Goal: Task Accomplishment & Management: Use online tool/utility

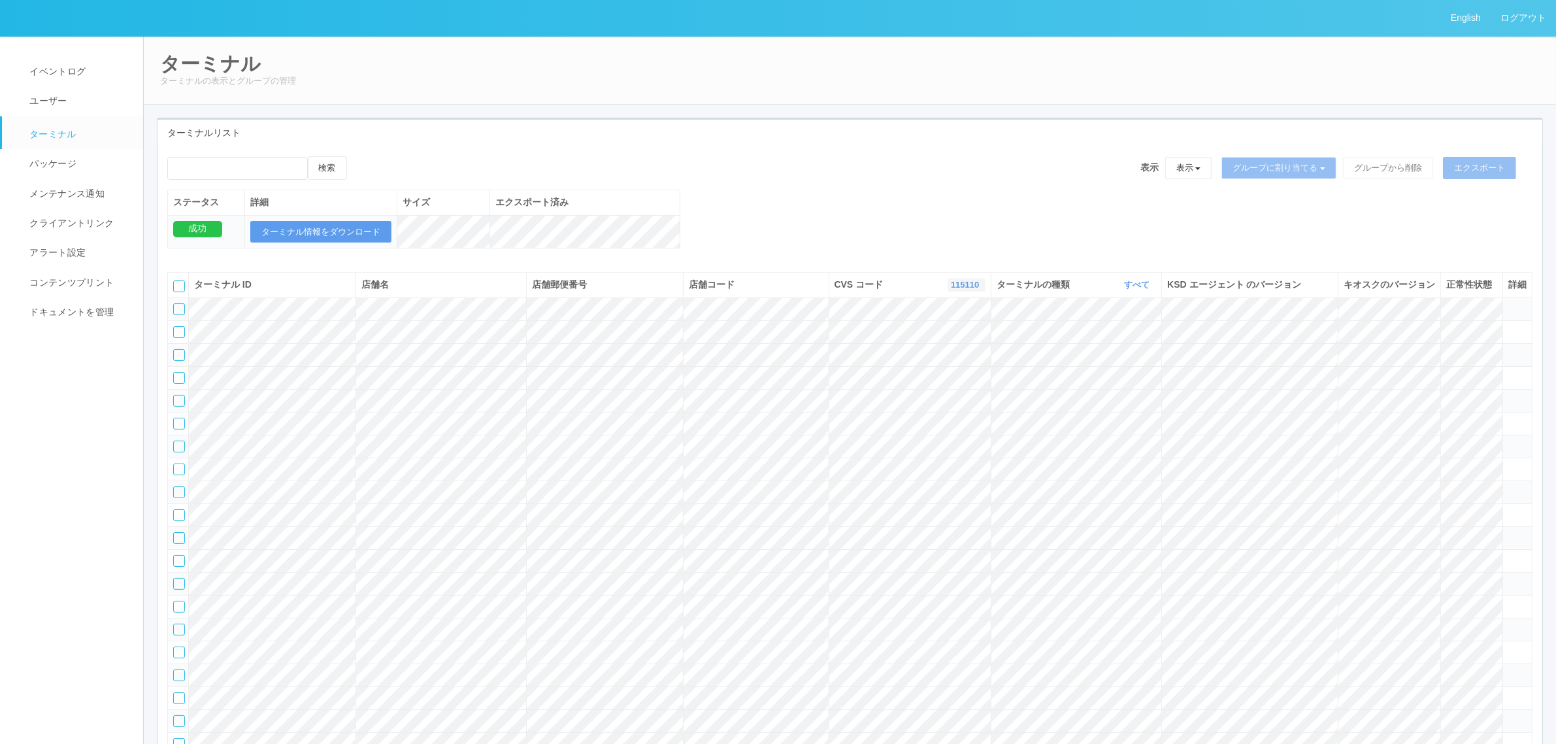
click at [957, 289] on link "115110" at bounding box center [966, 285] width 31 height 10
click at [949, 343] on link "300000" at bounding box center [933, 334] width 103 height 18
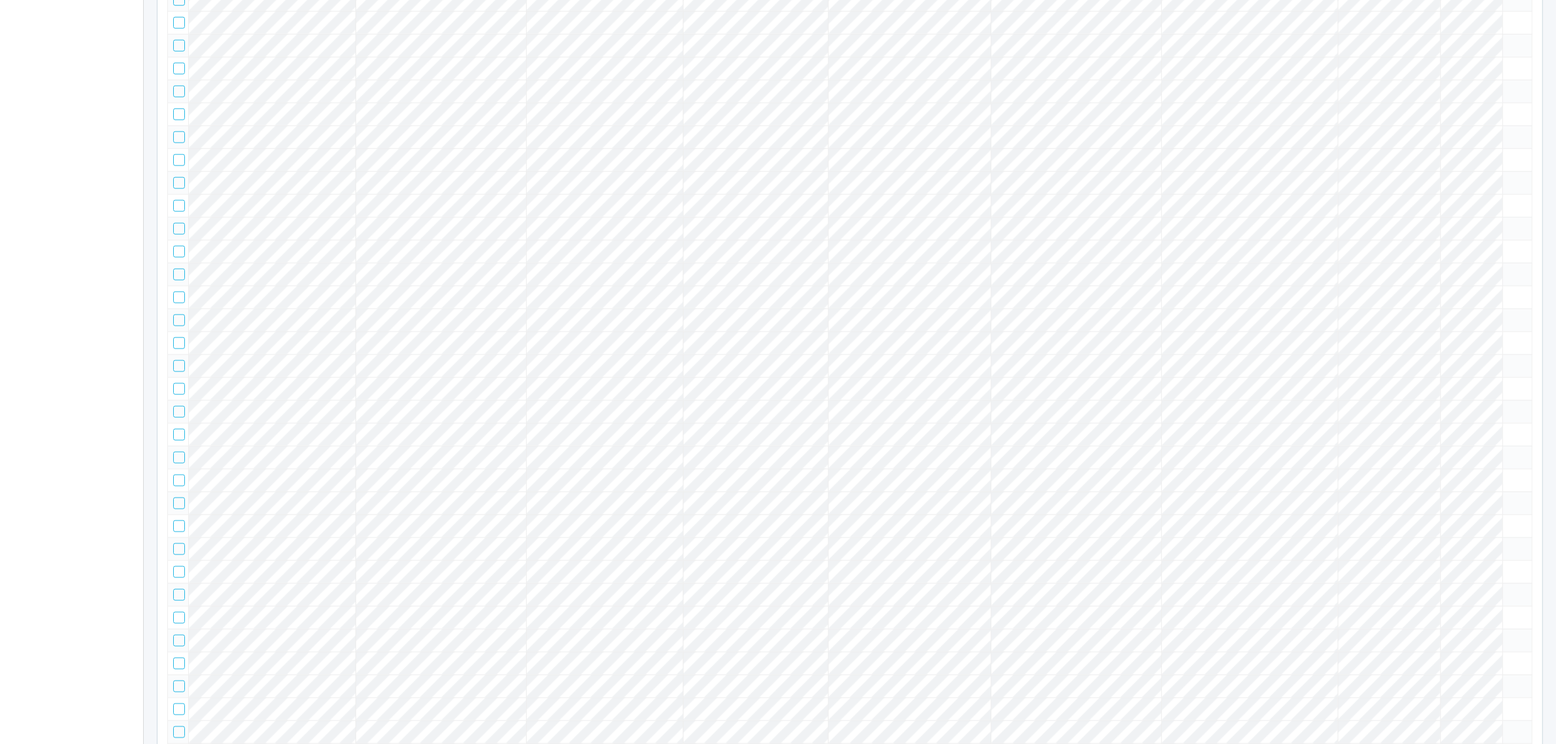
scroll to position [0, 0]
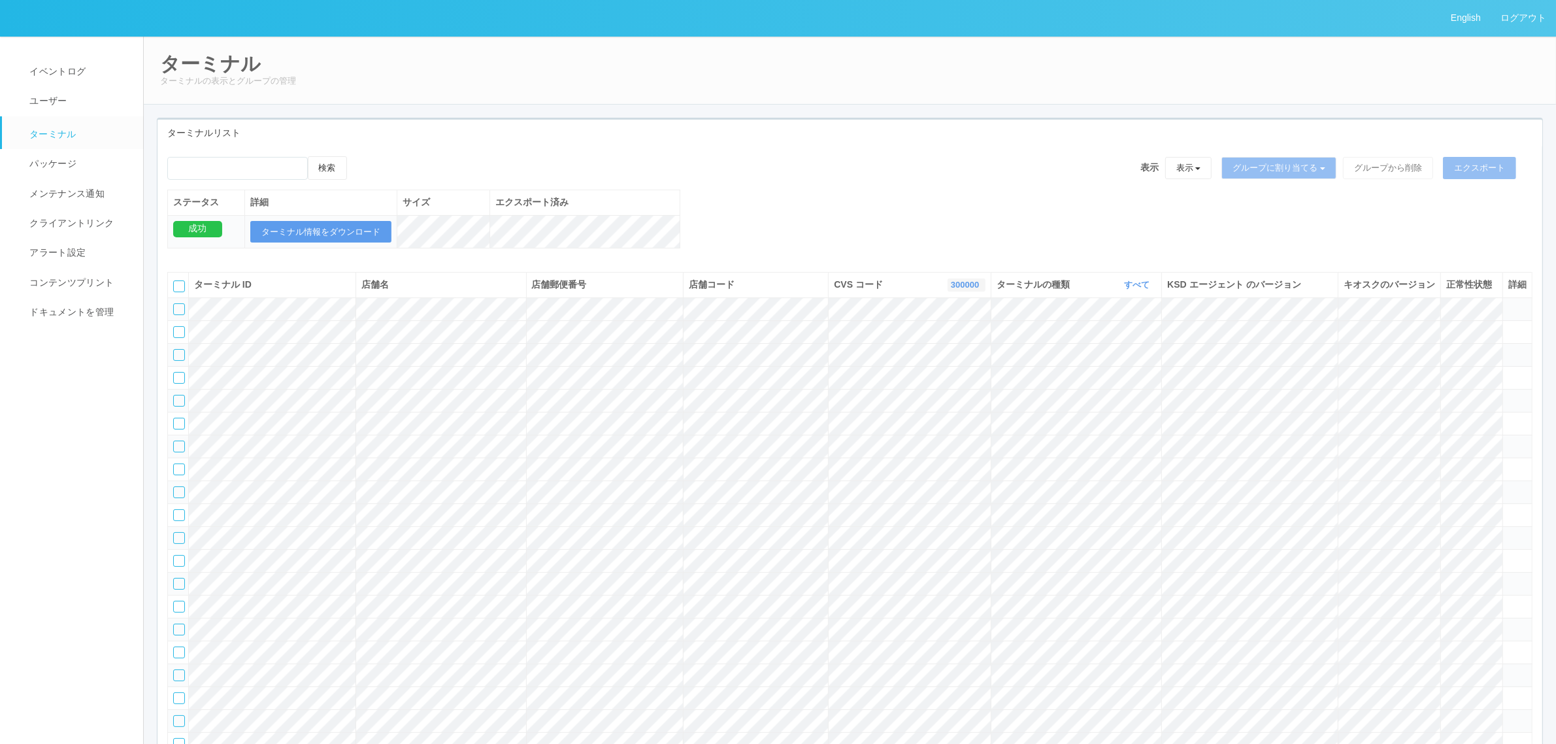
click at [968, 292] on th "CVS コード 300000 表示 すべて 115110 300000 300001 300002 300003 300004 300005 300006 3…" at bounding box center [910, 285] width 163 height 25
click at [965, 289] on link "300000" at bounding box center [966, 285] width 31 height 10
click at [944, 361] on link "300001" at bounding box center [933, 352] width 103 height 18
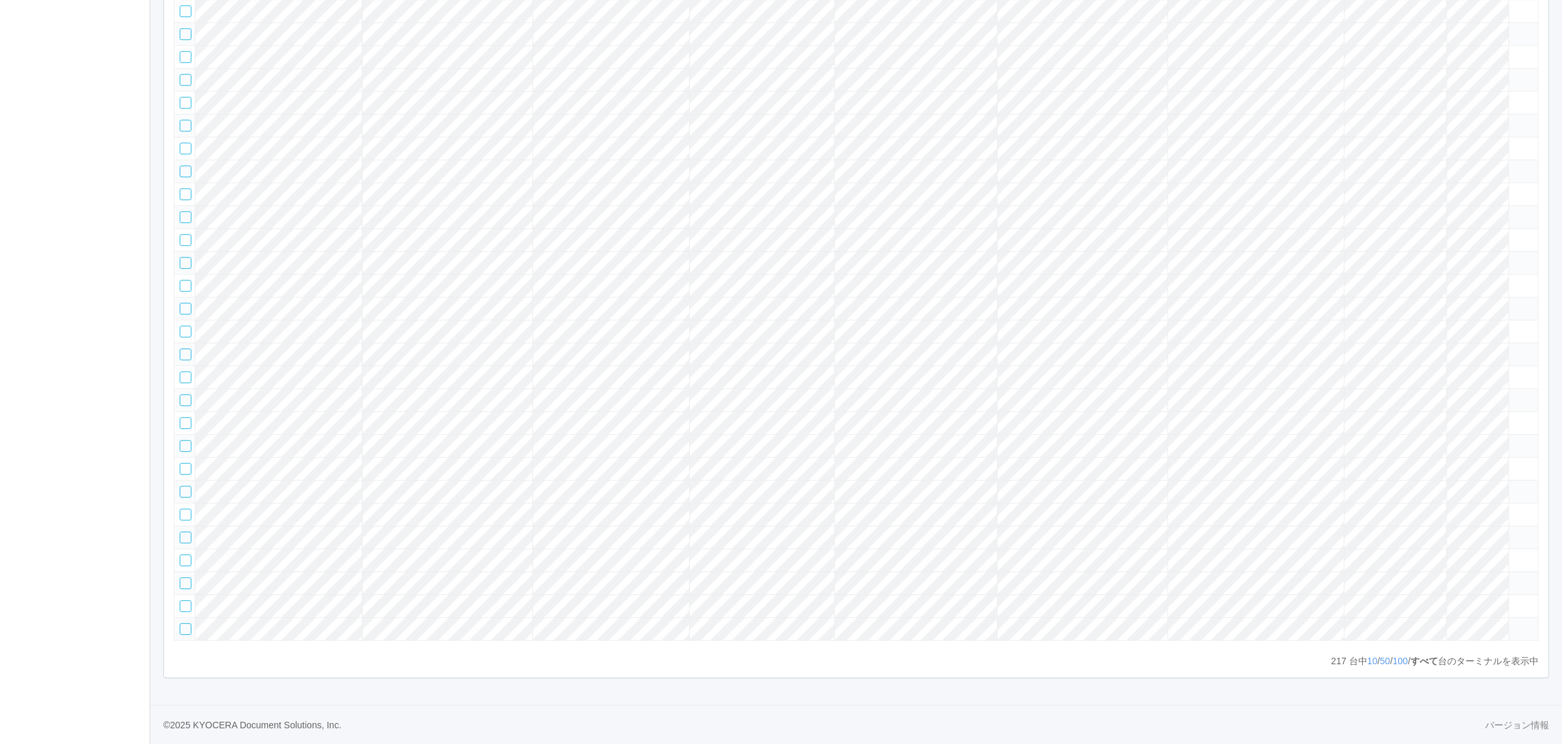
scroll to position [772, 0]
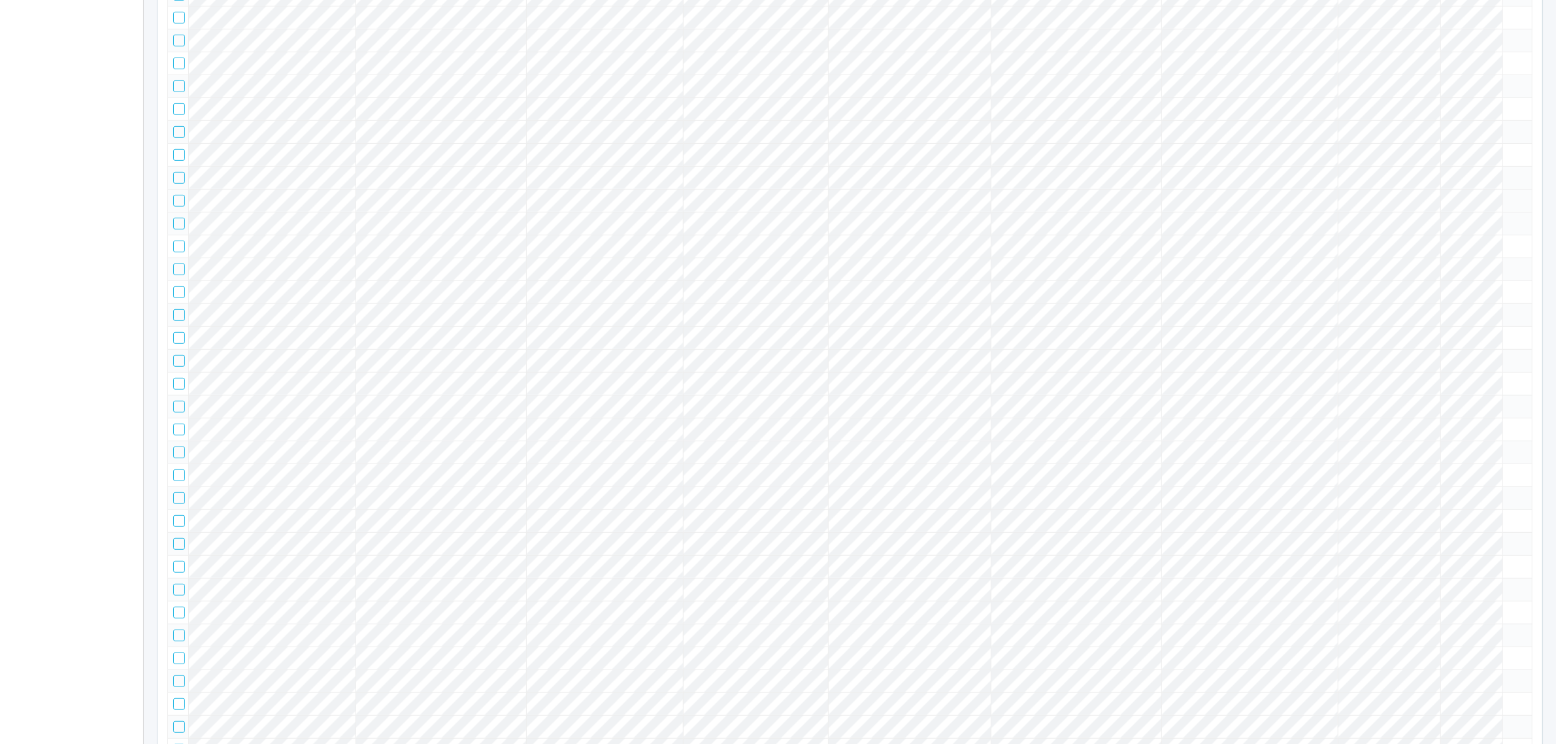
click at [1508, 195] on span at bounding box center [1508, 195] width 0 height 0
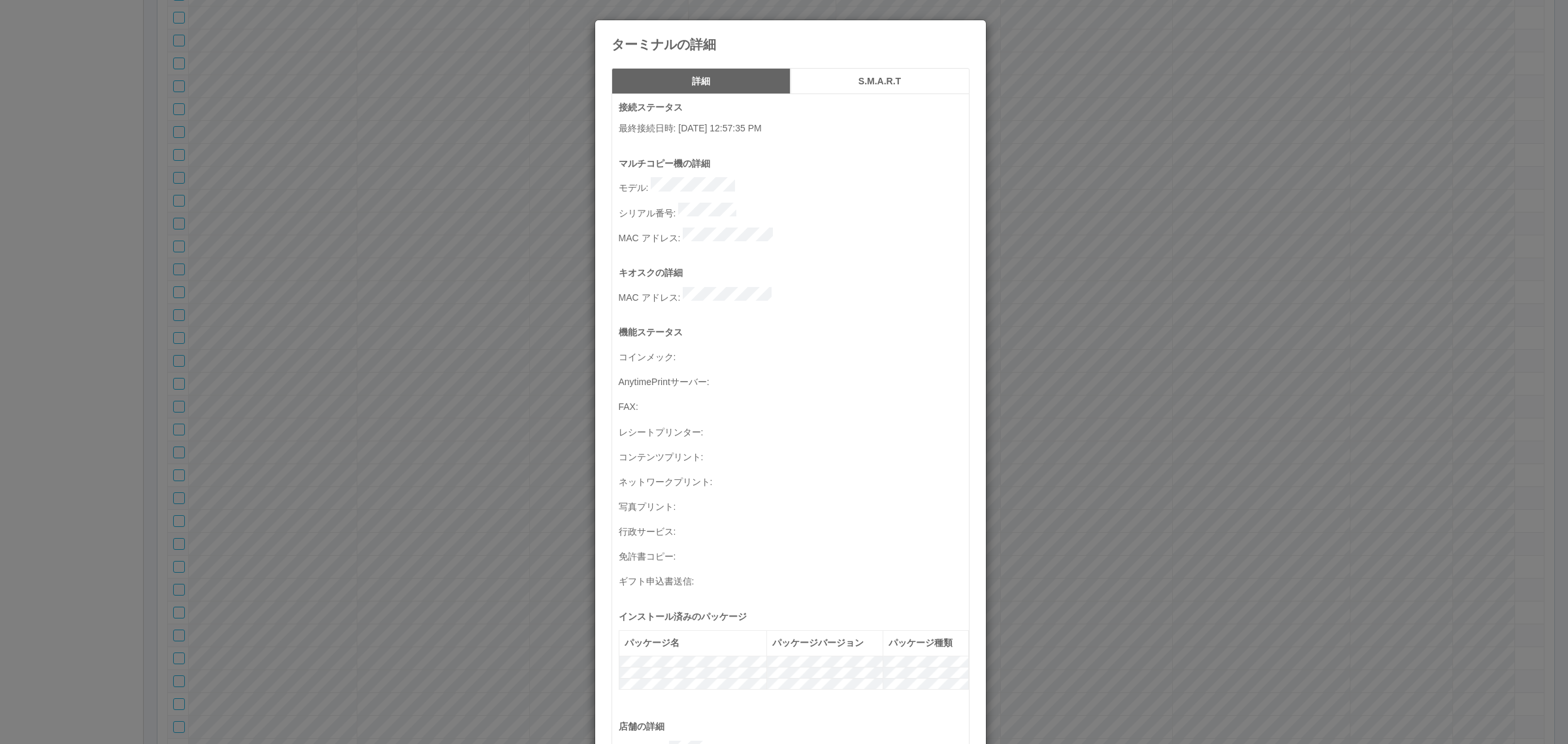
scroll to position [428, 0]
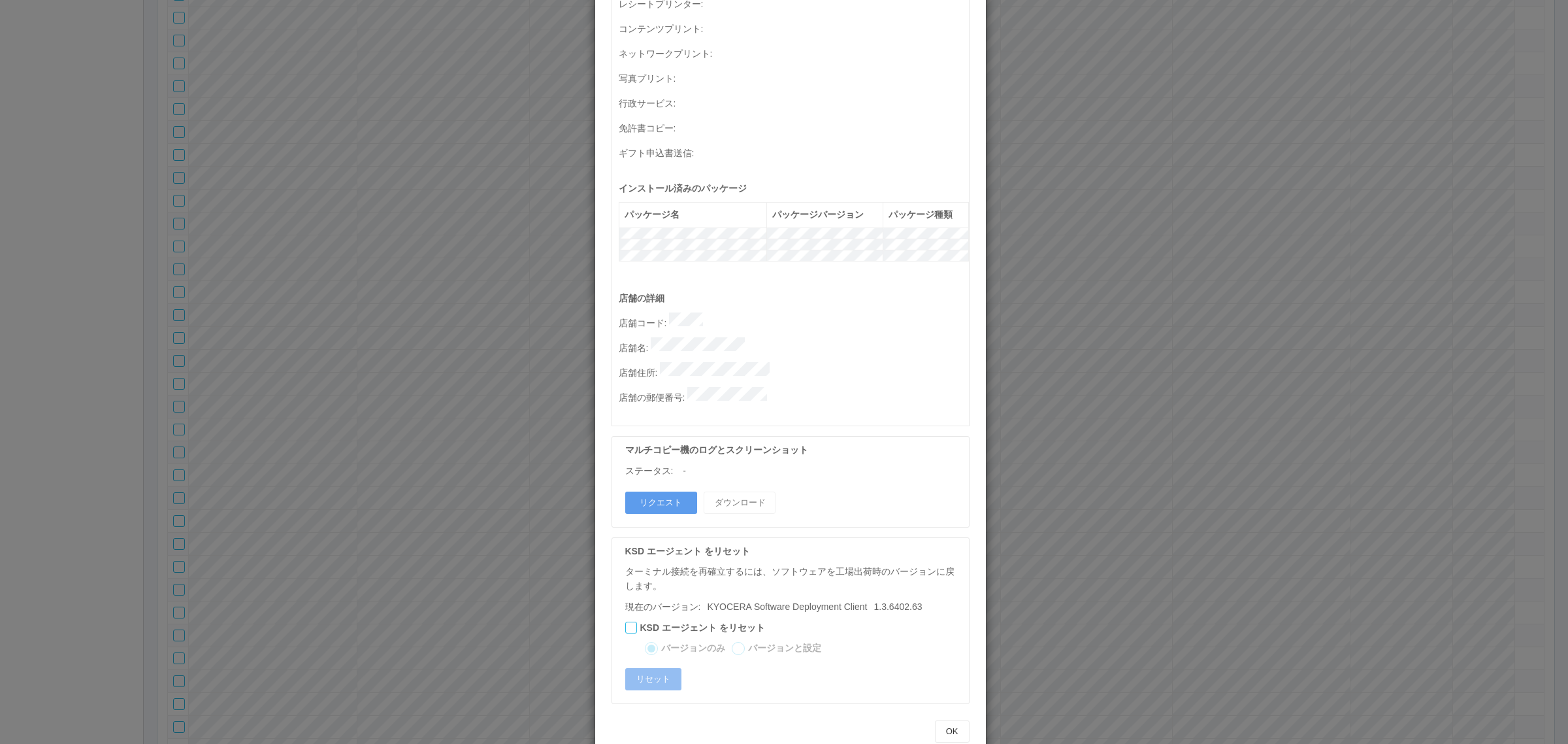
click at [783, 337] on p "店舗名 :" at bounding box center [794, 346] width 350 height 18
click at [1046, 417] on div "ターミナルの詳細 詳細 S.M.A.R.T 接続ステータス 最終接続日時 : [DATE] 12:57:35 PM マルチコピー機の詳細 モデル : シリアル…" at bounding box center [784, 372] width 1568 height 744
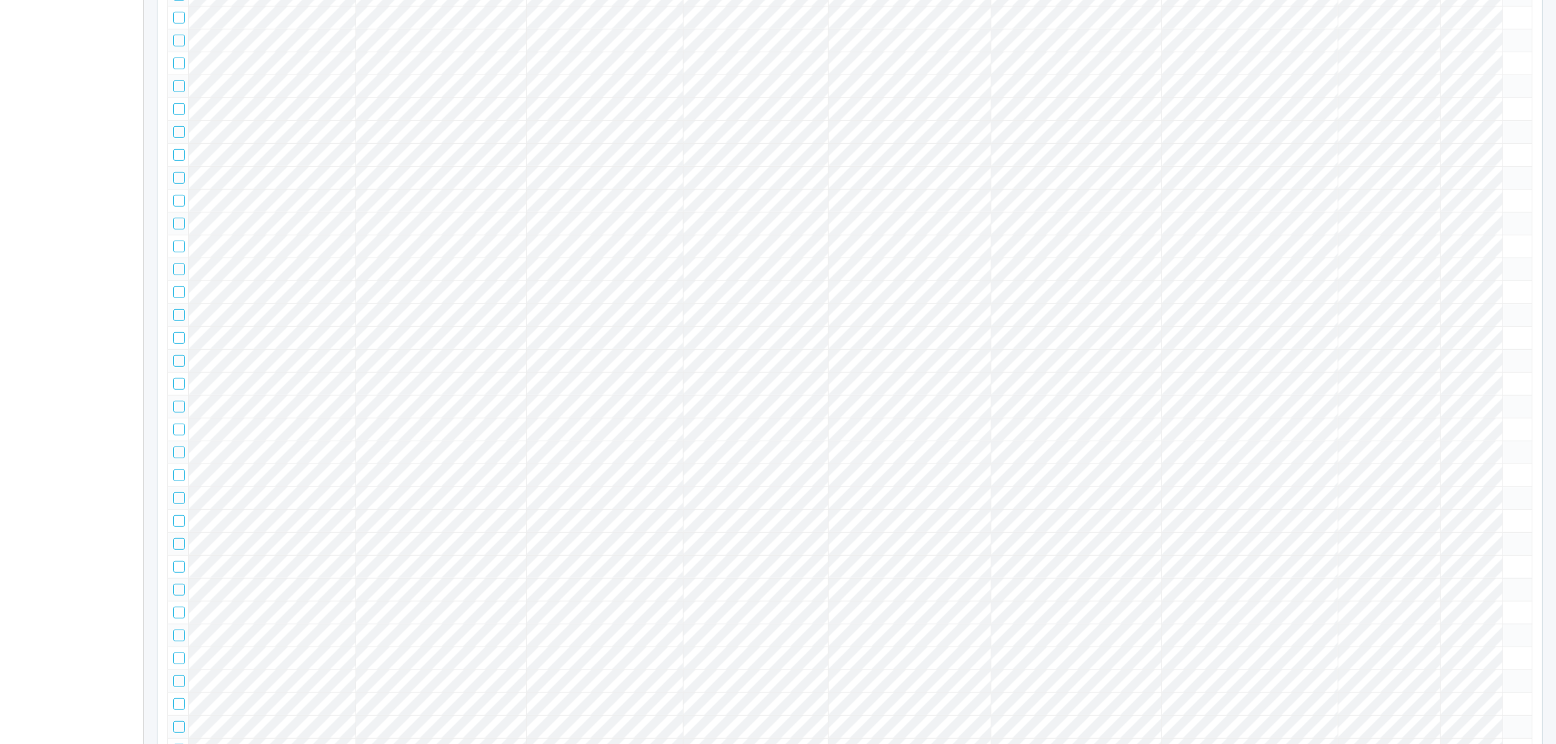
scroll to position [0, 0]
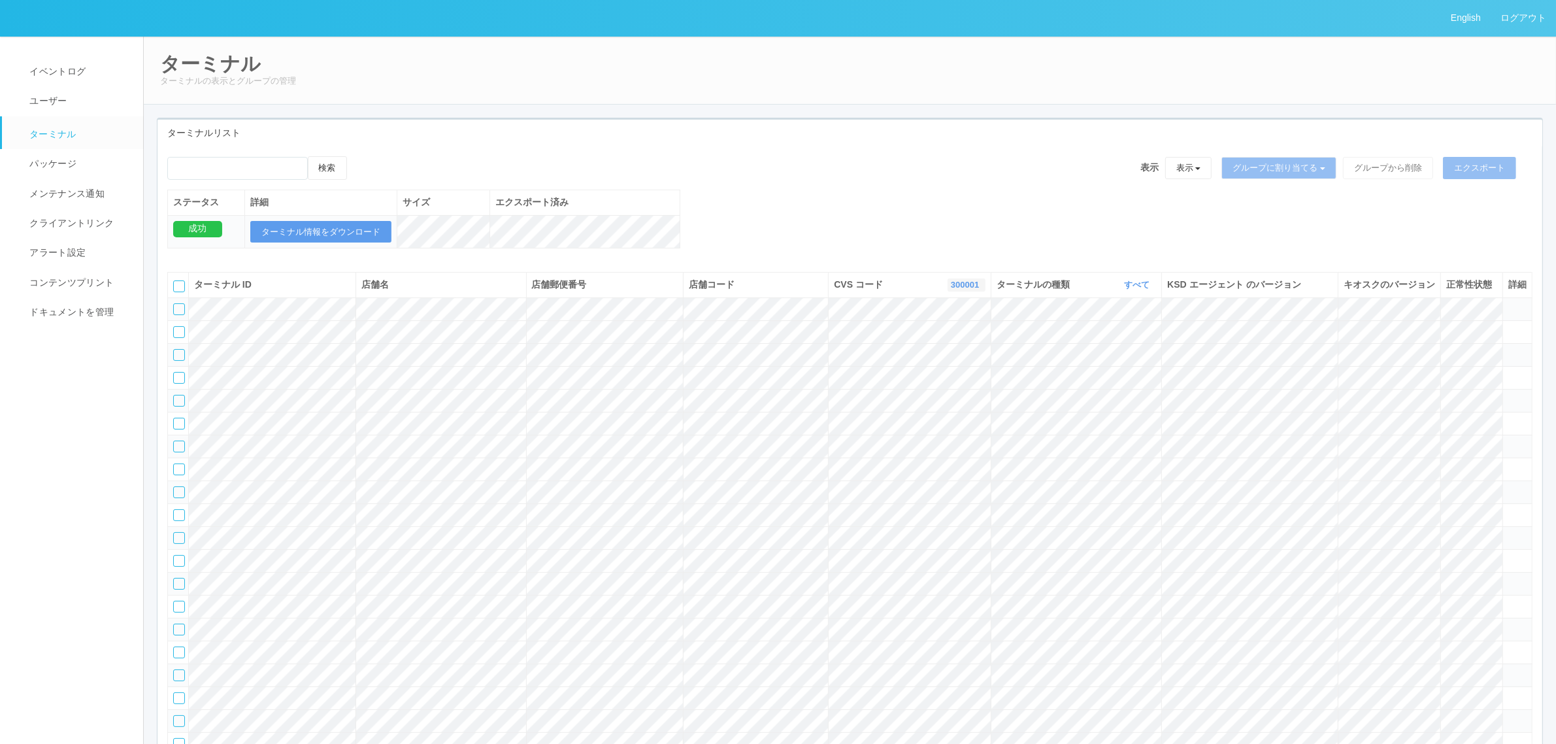
click at [957, 289] on link "300001" at bounding box center [966, 285] width 31 height 10
click at [961, 325] on link "115110" at bounding box center [933, 317] width 103 height 18
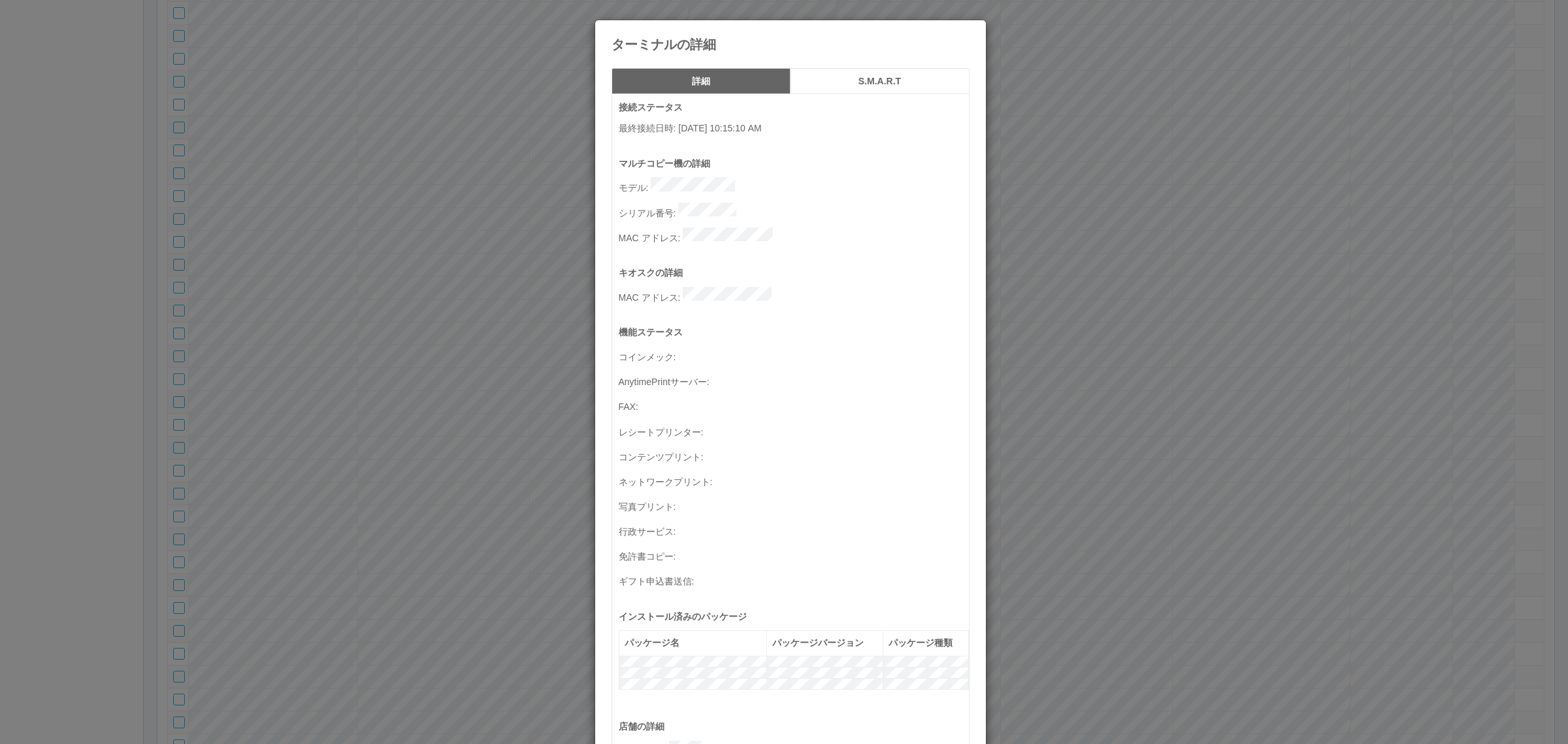
scroll to position [428, 0]
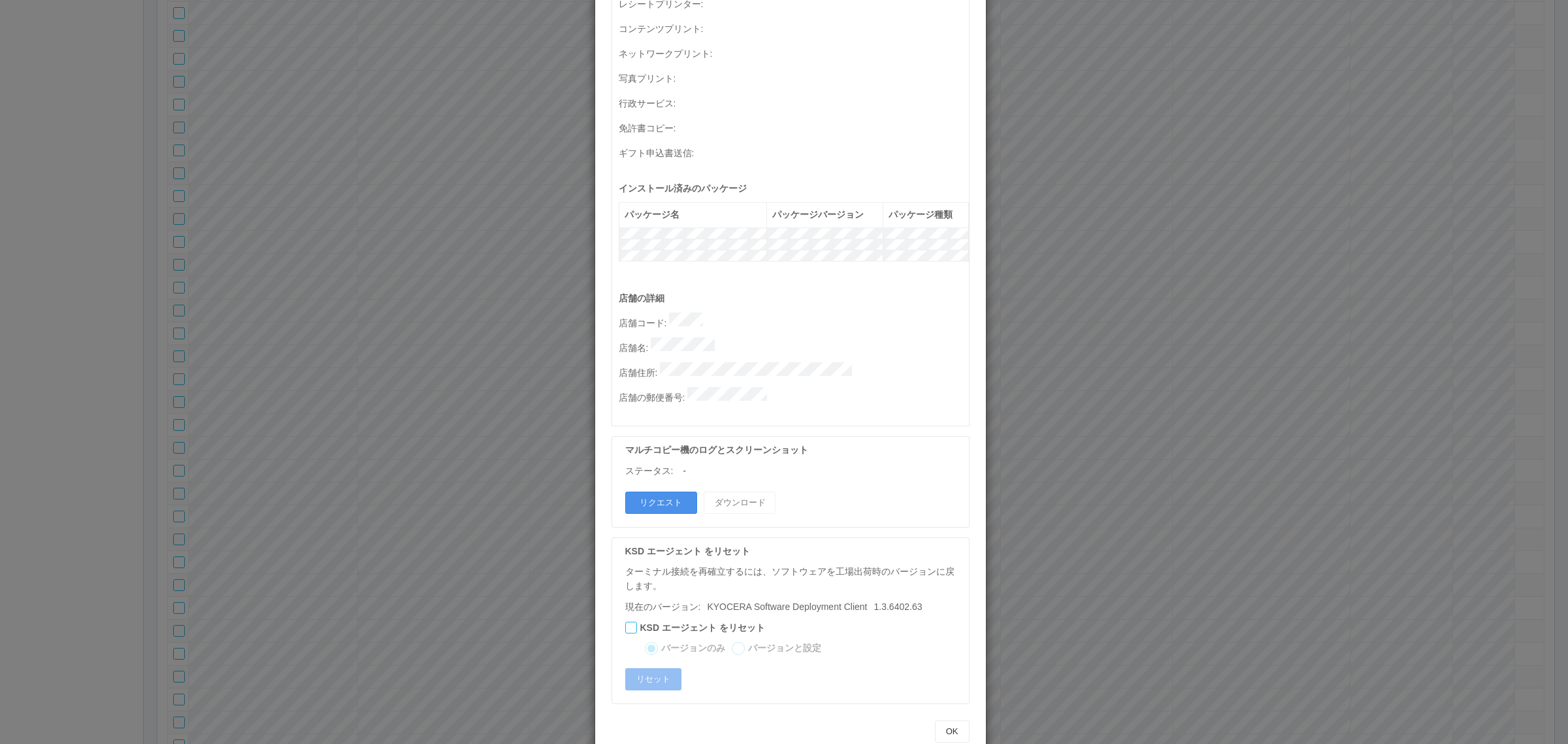
click at [649, 491] on button "リクエスト" at bounding box center [661, 502] width 72 height 22
click at [1198, 384] on div "ターミナルの詳細 詳細 S.M.A.R.T 接続ステータス 最終接続日時 : [DATE] 10:15:10 AM マルチコピー機の詳細 モデル : シリアル…" at bounding box center [784, 372] width 1568 height 744
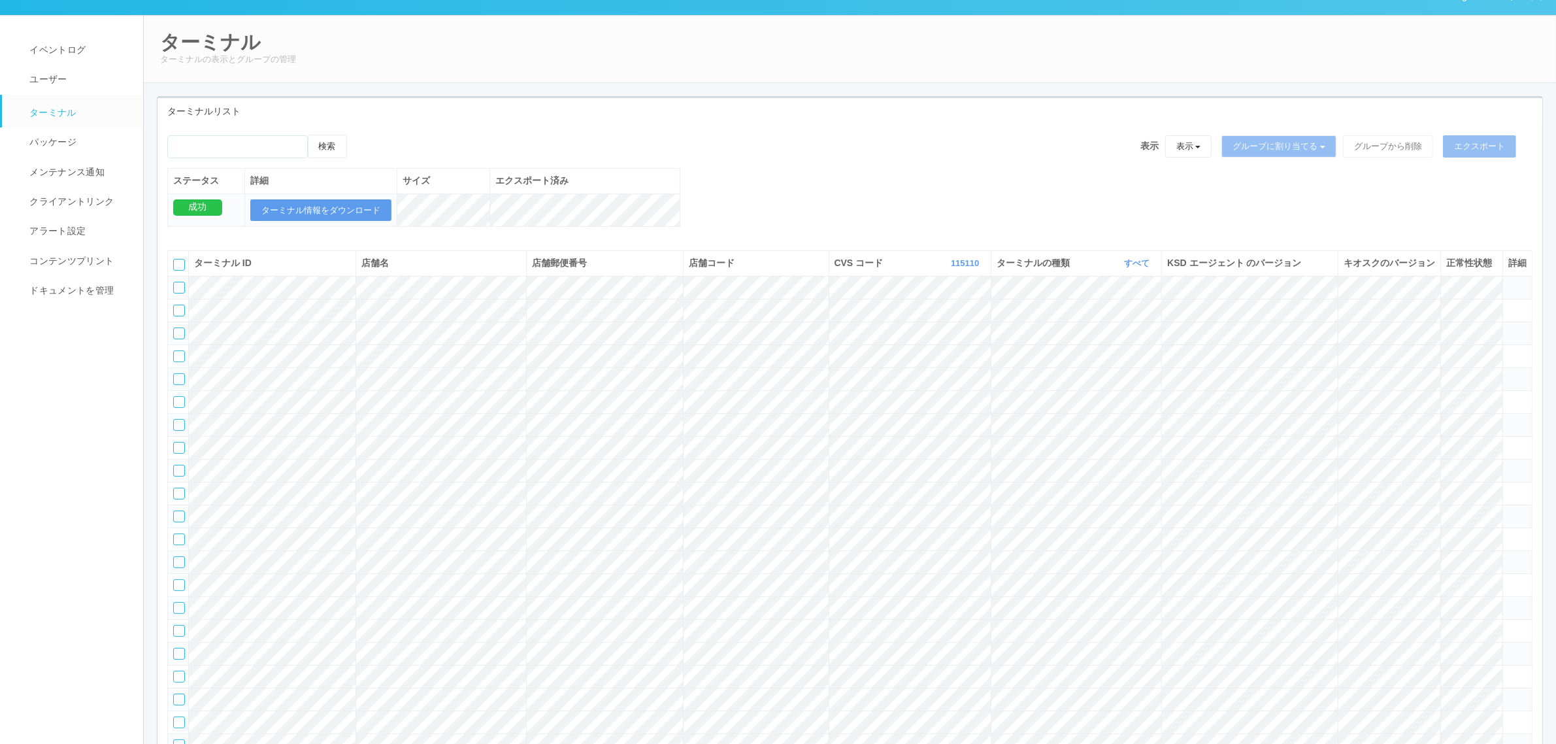
scroll to position [0, 0]
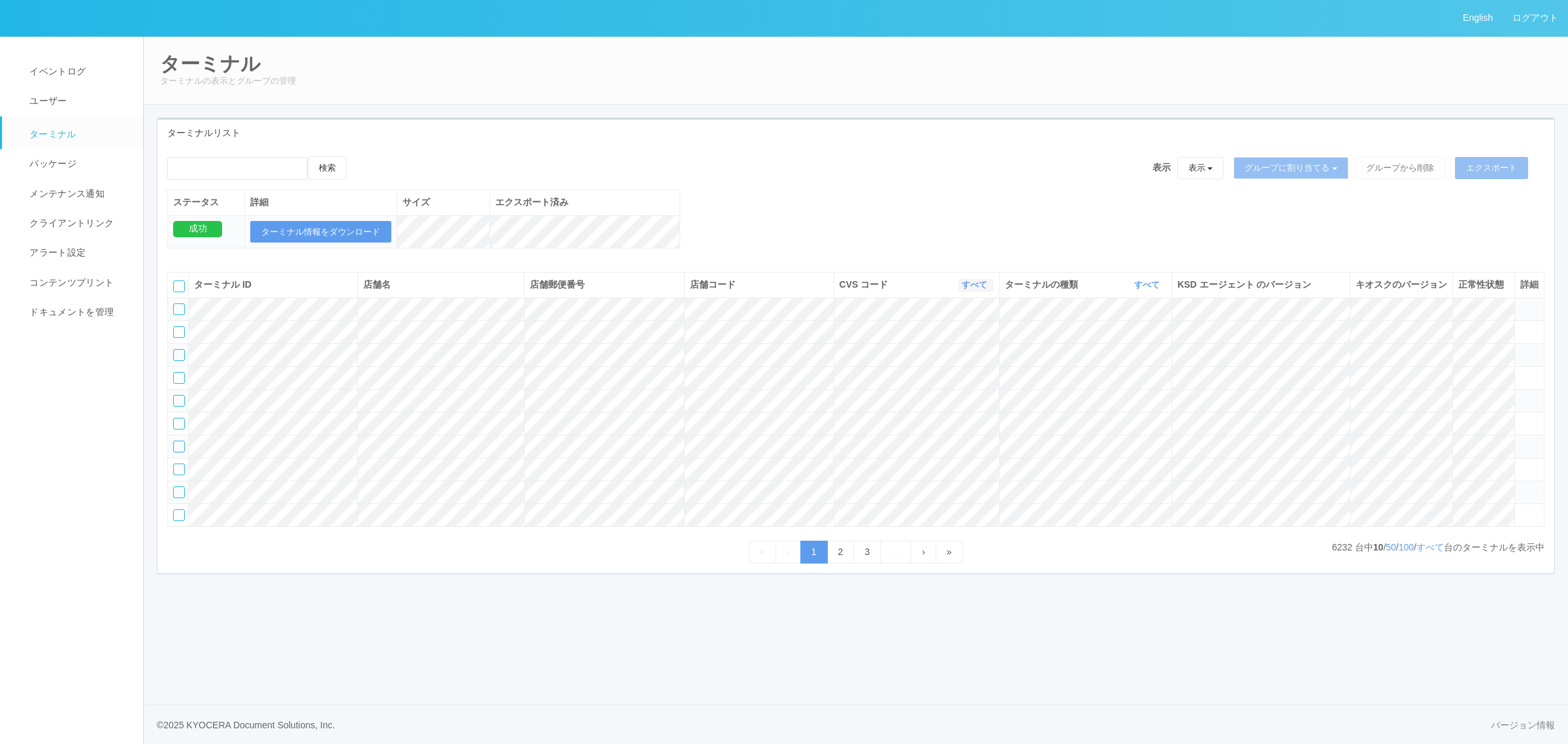
click at [987, 289] on icon "button" at bounding box center [988, 285] width 3 height 10
click at [963, 348] on link "115110" at bounding box center [941, 340] width 103 height 18
click at [1135, 289] on link "すべて" at bounding box center [1148, 285] width 29 height 10
click at [1125, 348] on link "キオスク" at bounding box center [1114, 340] width 103 height 18
click at [1432, 552] on link "すべて" at bounding box center [1430, 547] width 27 height 10
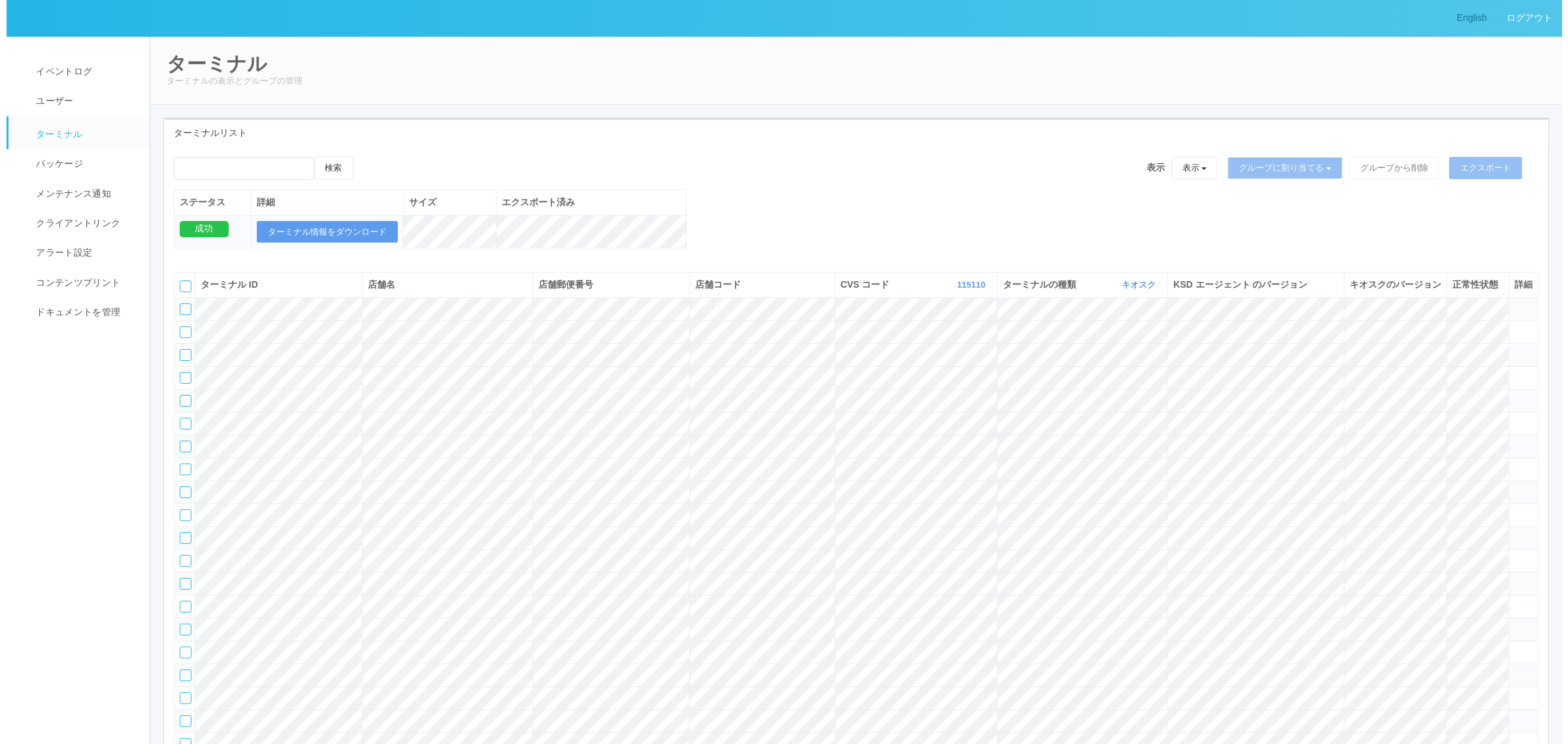
scroll to position [26475, 0]
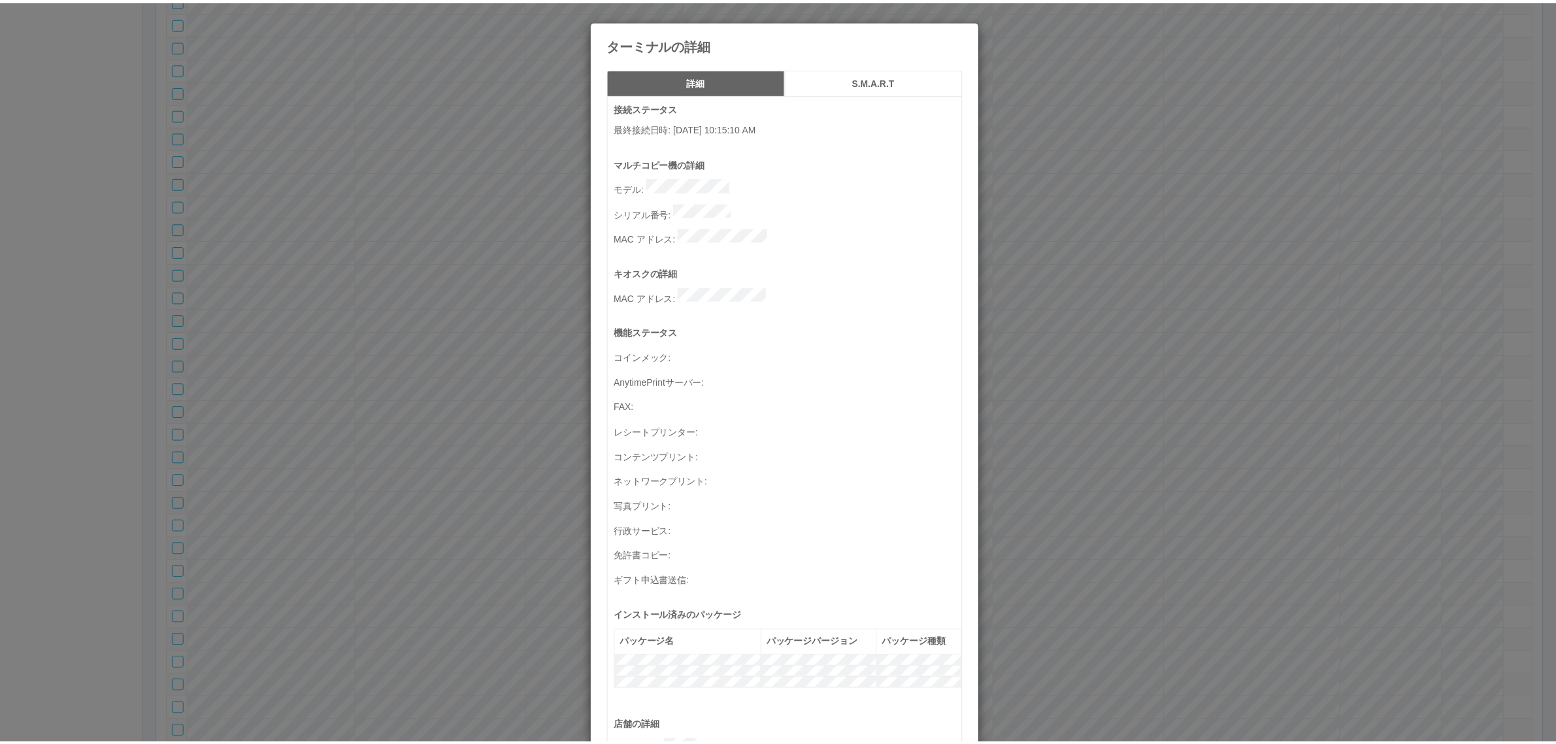
scroll to position [428, 0]
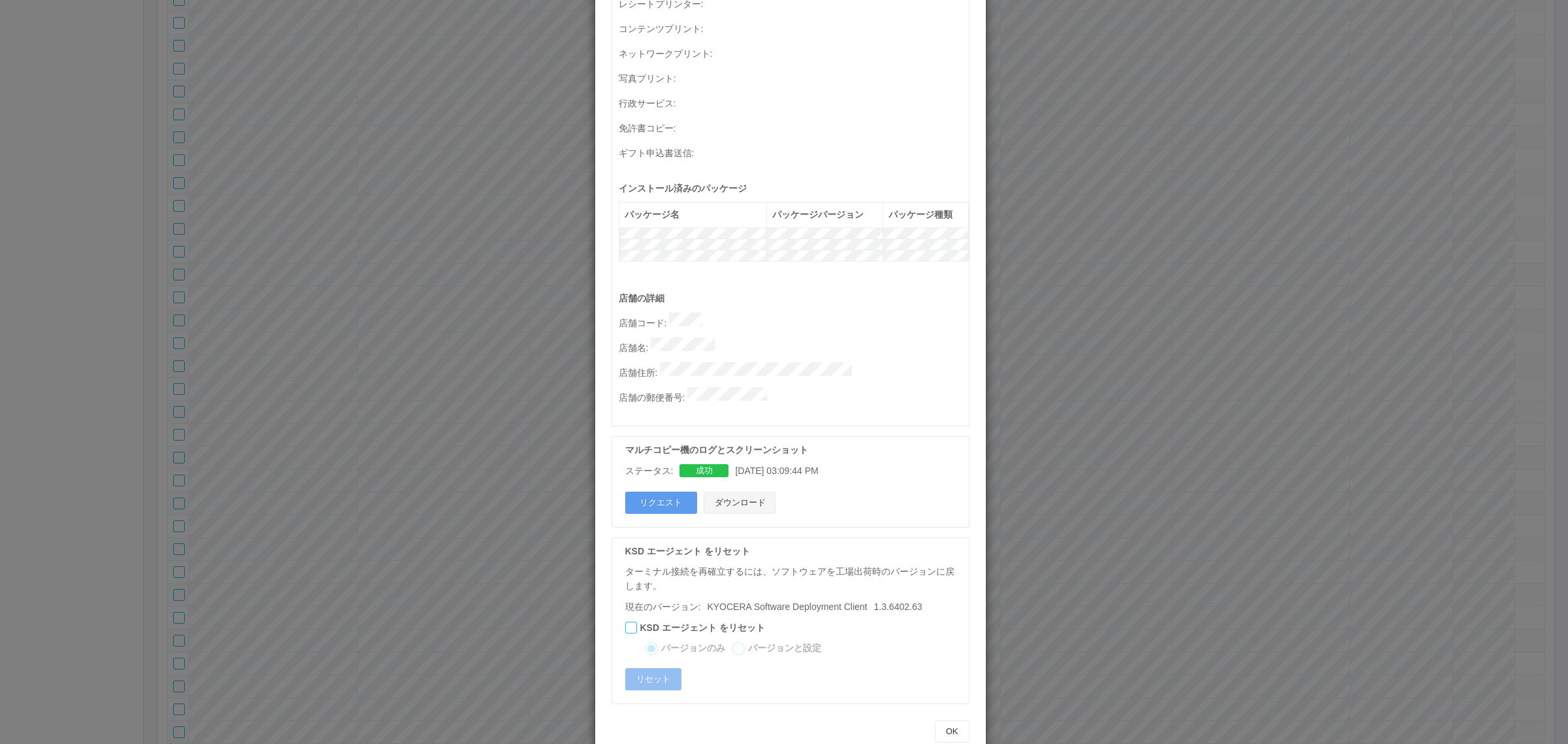
click at [736, 491] on button "ダウンロード" at bounding box center [740, 502] width 72 height 22
drag, startPoint x: 482, startPoint y: 322, endPoint x: 471, endPoint y: 305, distance: 19.4
click at [482, 321] on div "ターミナルの詳細 詳細 S.M.A.R.T 接続ステータス 最終接続日時 : 09/26/2025 10:15:10 AM マルチコピー機の詳細 モデル : …" at bounding box center [784, 372] width 1568 height 744
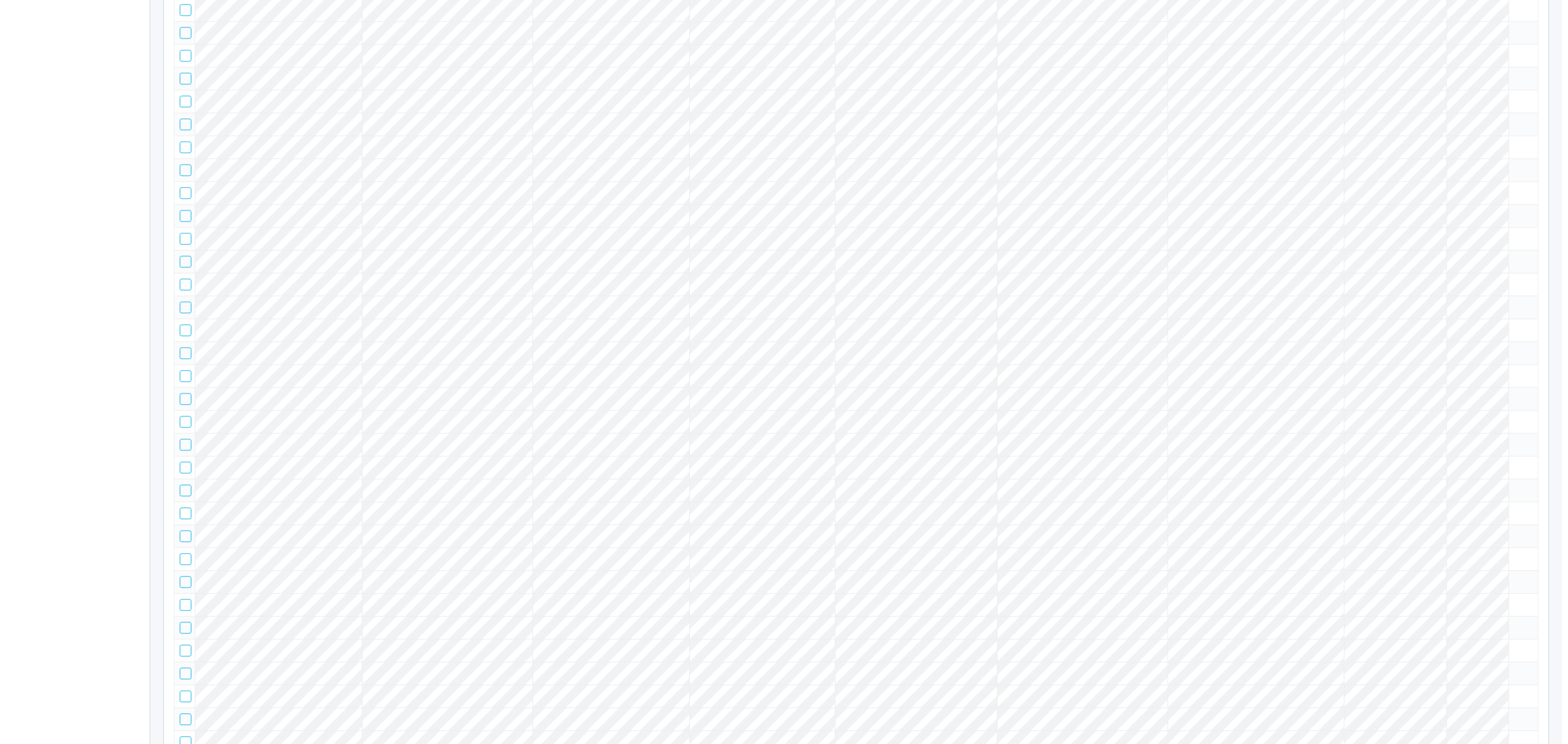
scroll to position [23464, 0]
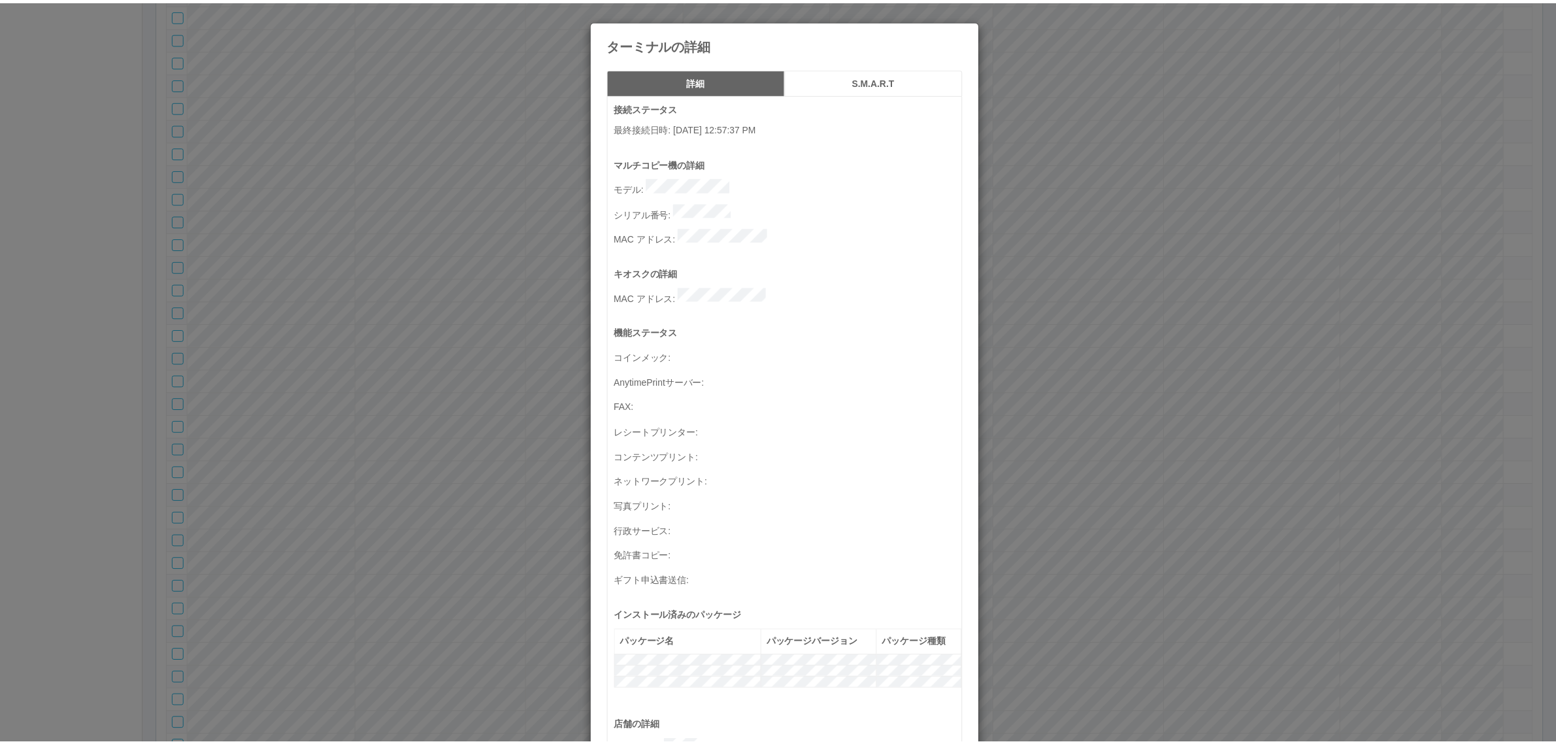
scroll to position [428, 0]
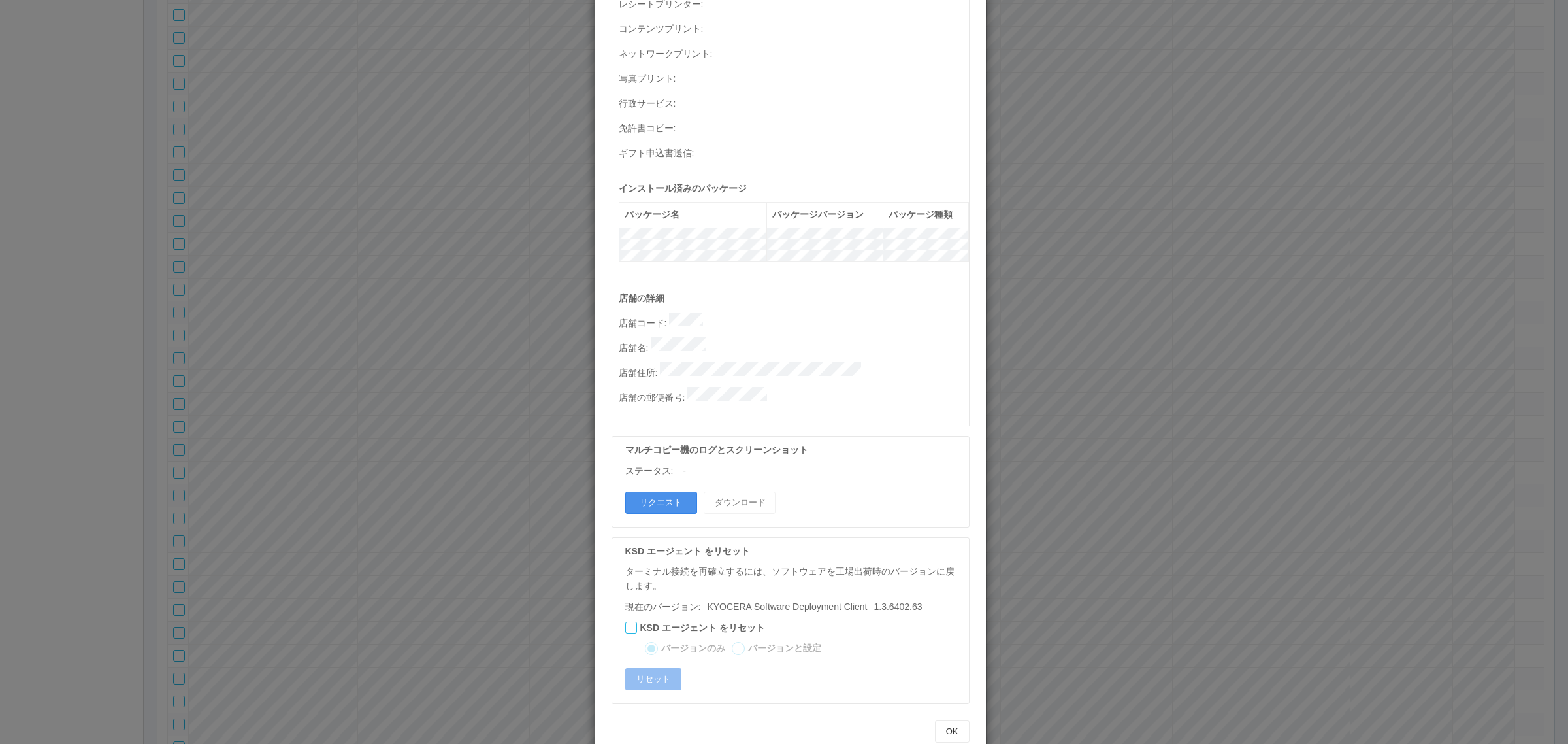
click at [657, 491] on button "リクエスト" at bounding box center [661, 502] width 72 height 22
click at [383, 331] on div "ターミナルの詳細 詳細 S.M.A.R.T 接続ステータス 最終接続日時 : 09/26/2025 12:57:37 PM マルチコピー機の詳細 モデル : …" at bounding box center [784, 372] width 1568 height 744
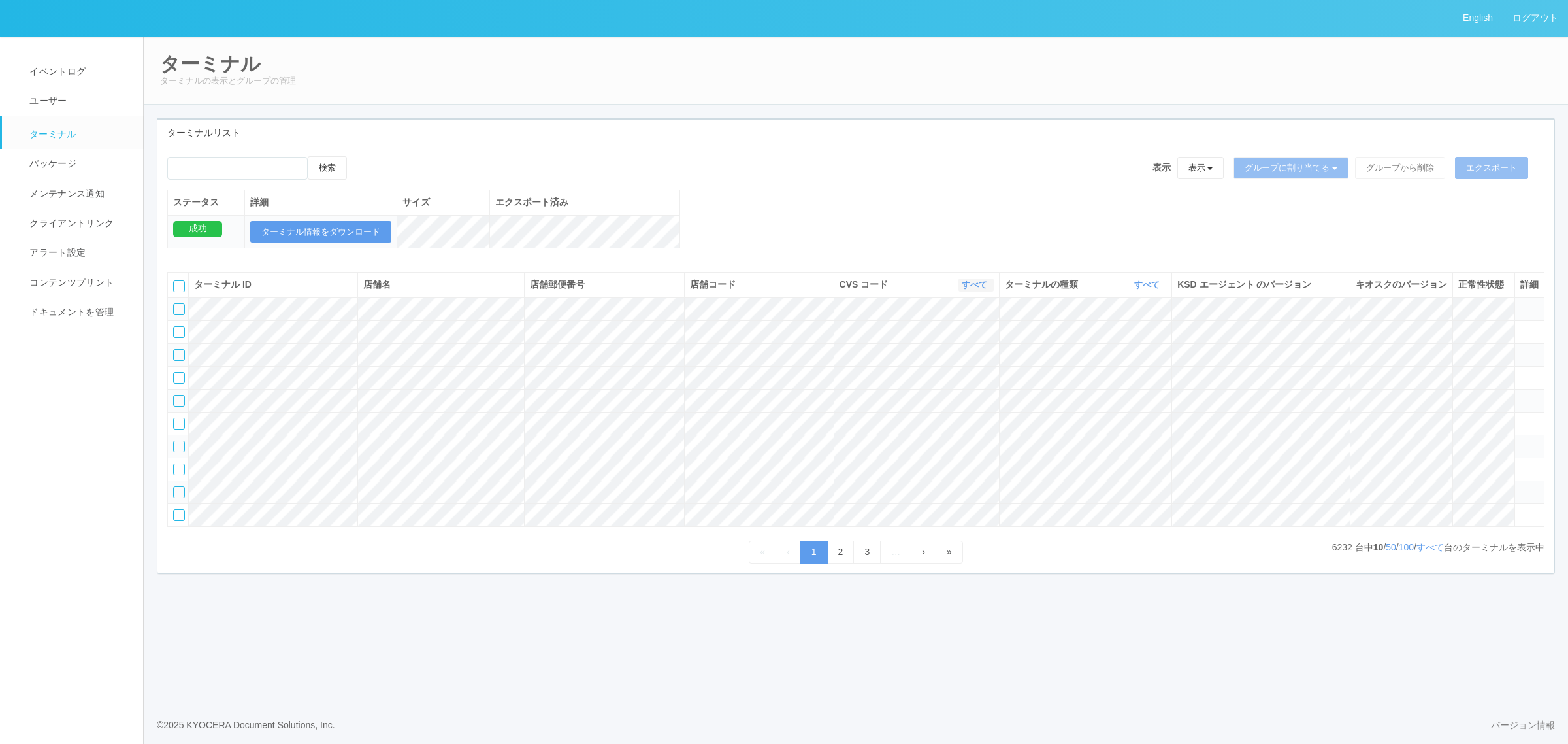
click at [975, 289] on link "すべて" at bounding box center [976, 285] width 29 height 10
click at [966, 348] on link "115110" at bounding box center [941, 340] width 103 height 18
click at [1433, 552] on link "すべて" at bounding box center [1430, 547] width 27 height 10
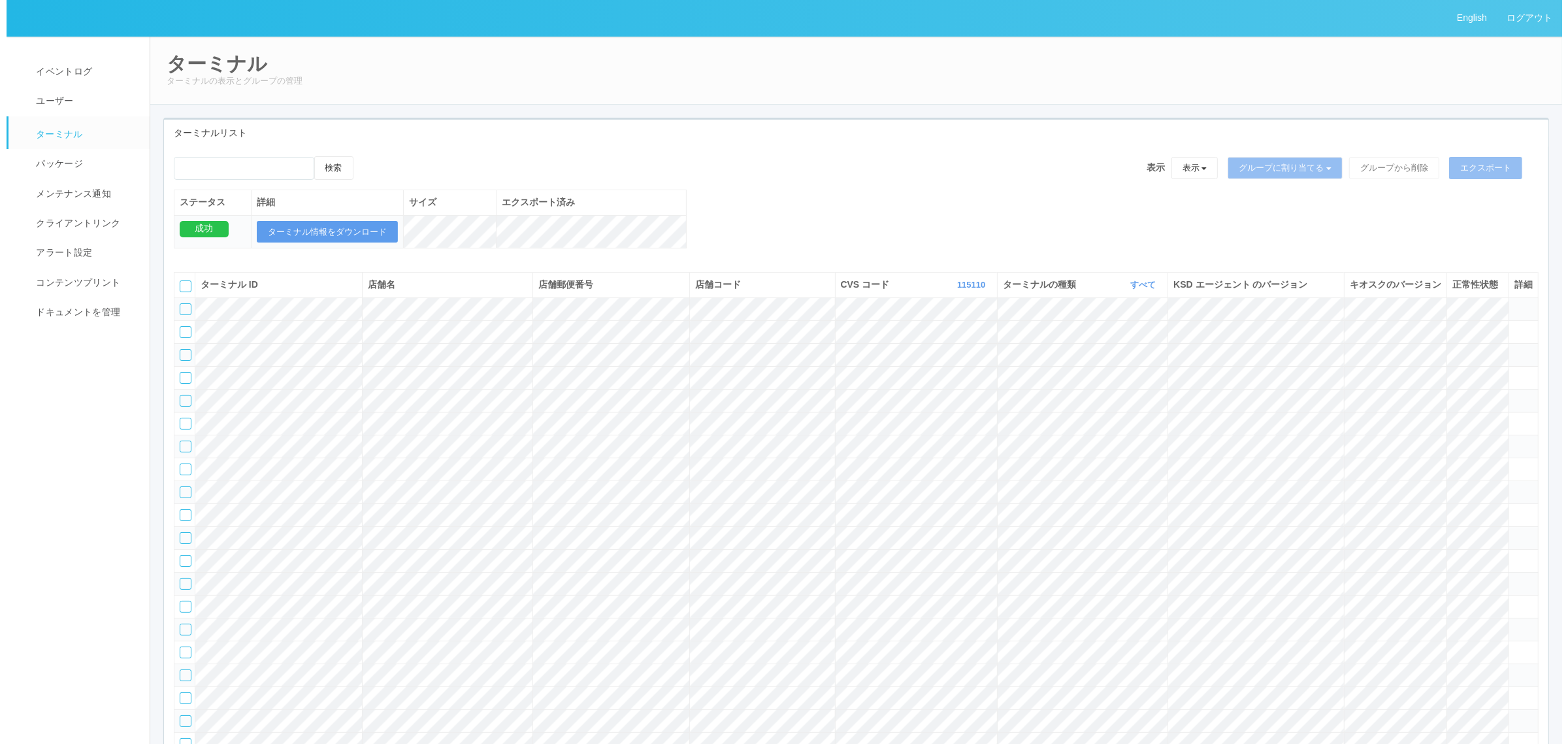
scroll to position [46886, 0]
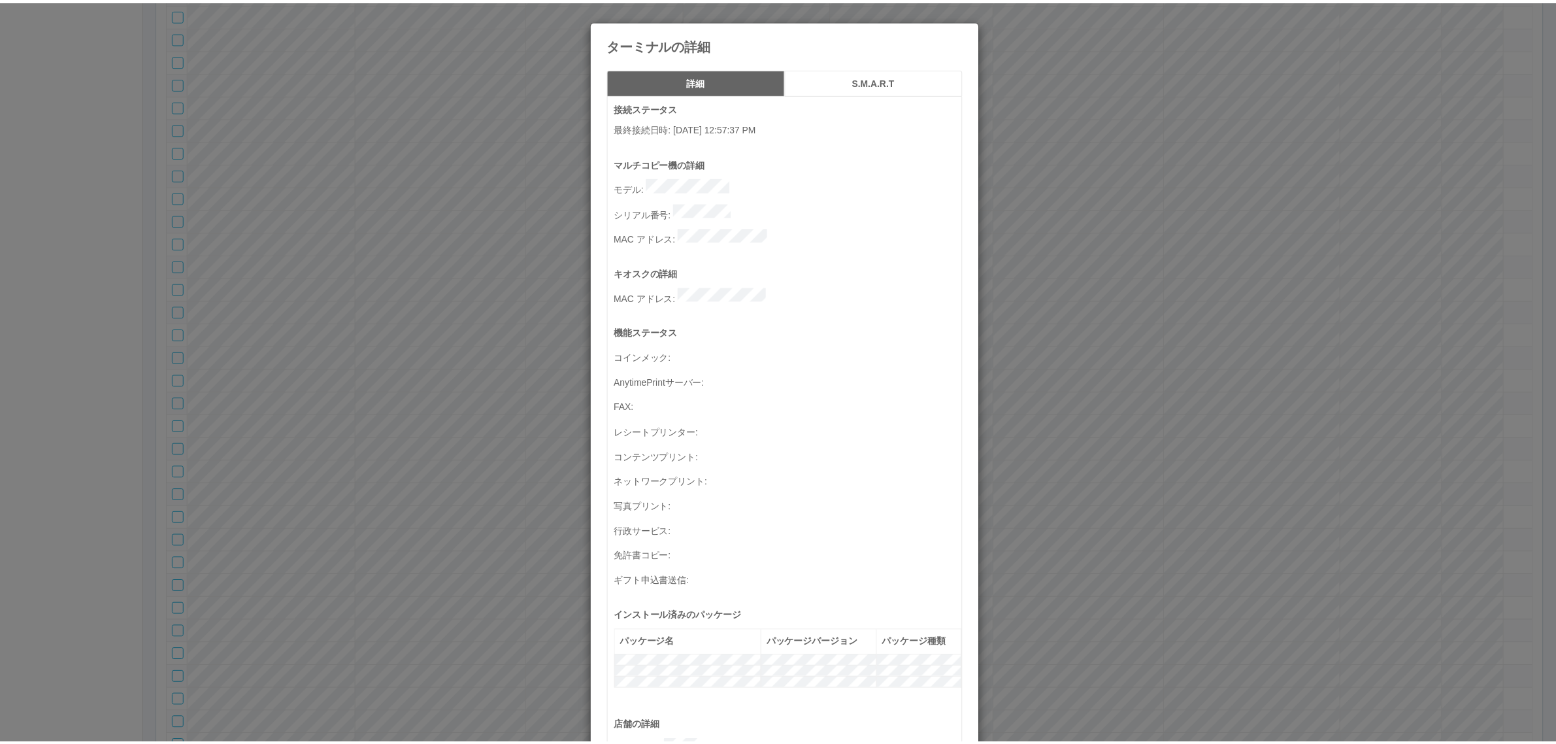
scroll to position [428, 0]
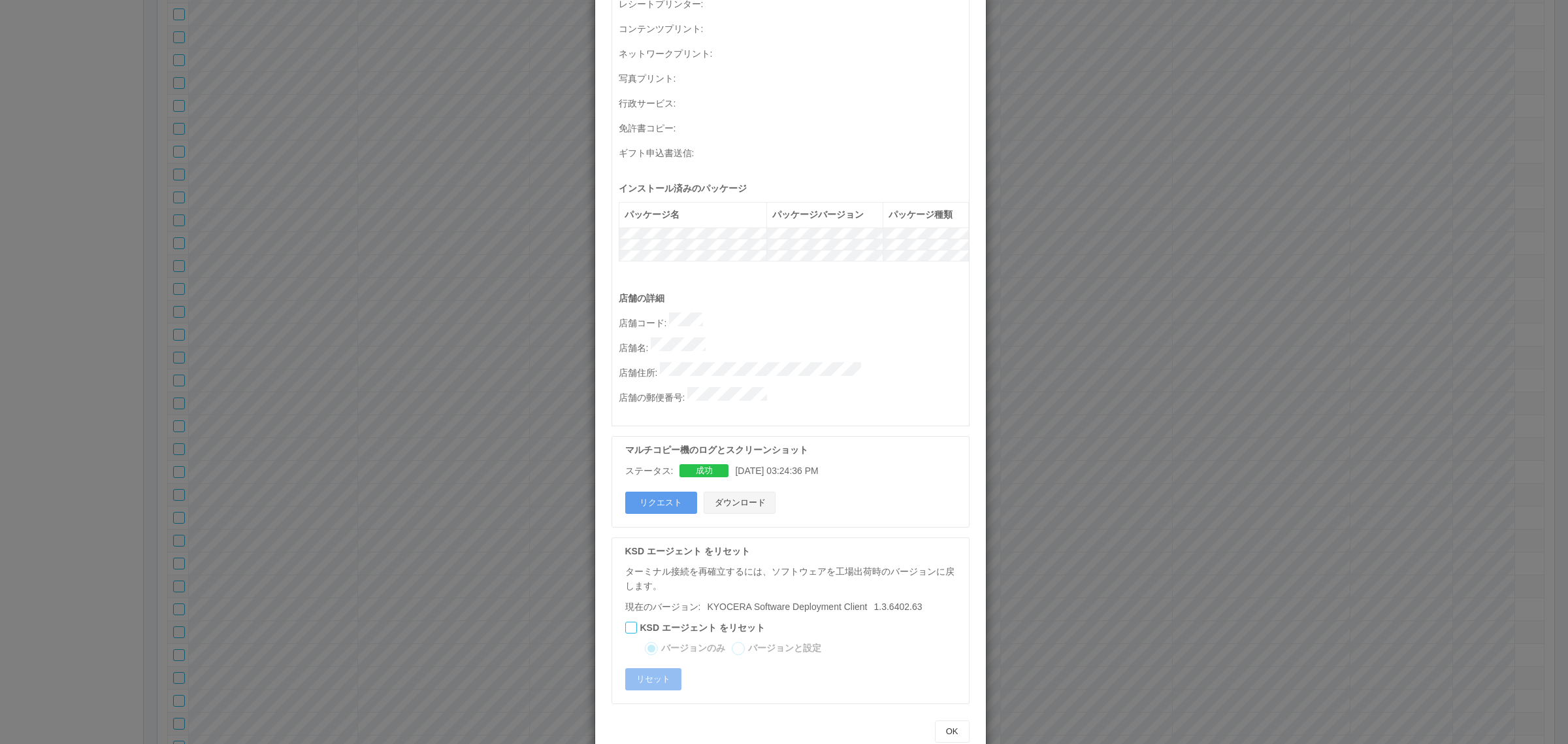
click at [752, 491] on button "ダウンロード" at bounding box center [740, 502] width 72 height 22
click at [1214, 195] on div "ターミナルの詳細 詳細 S.M.A.R.T 接続ステータス 最終接続日時 : 09/26/2025 12:57:37 PM マルチコピー機の詳細 モデル : …" at bounding box center [784, 372] width 1568 height 744
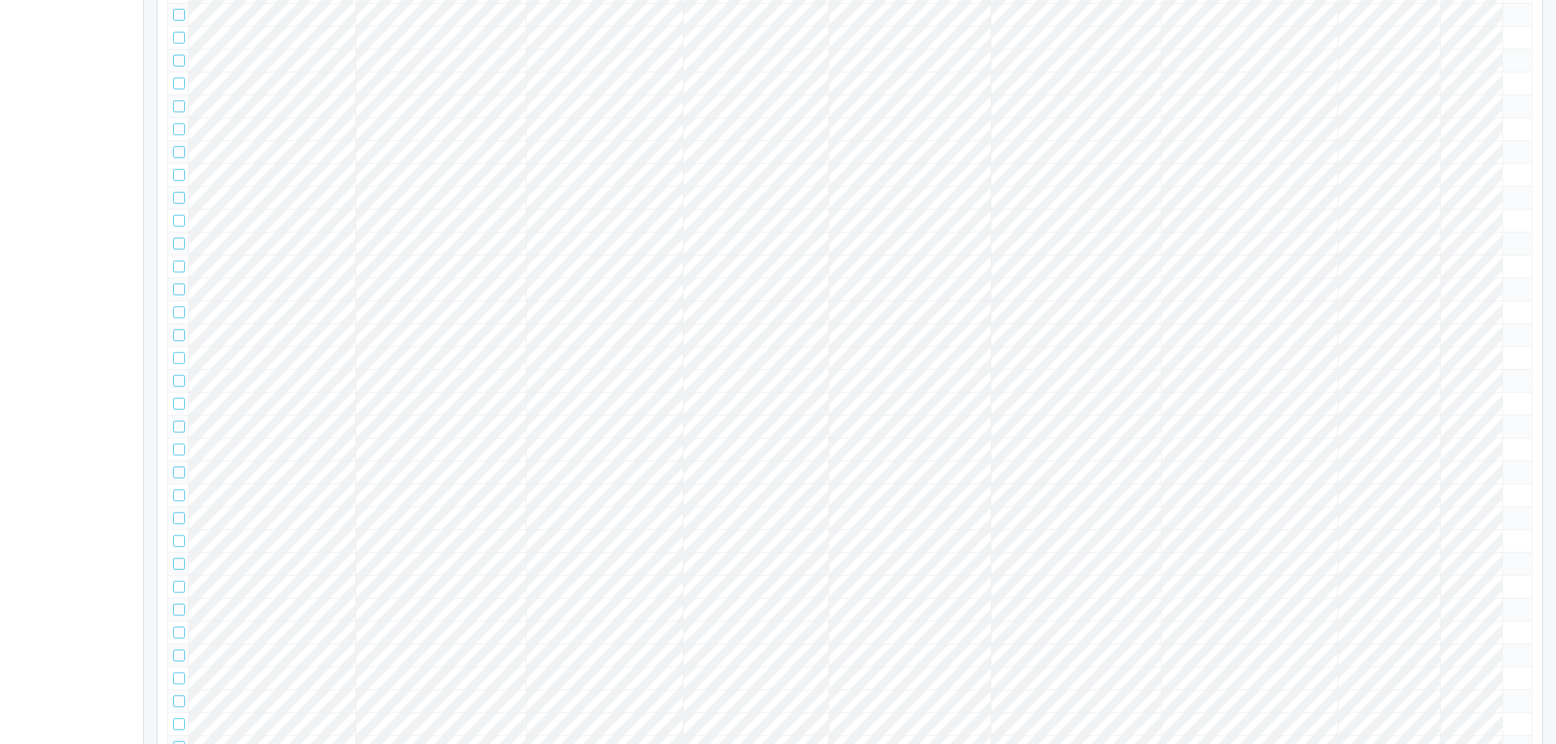
scroll to position [0, 0]
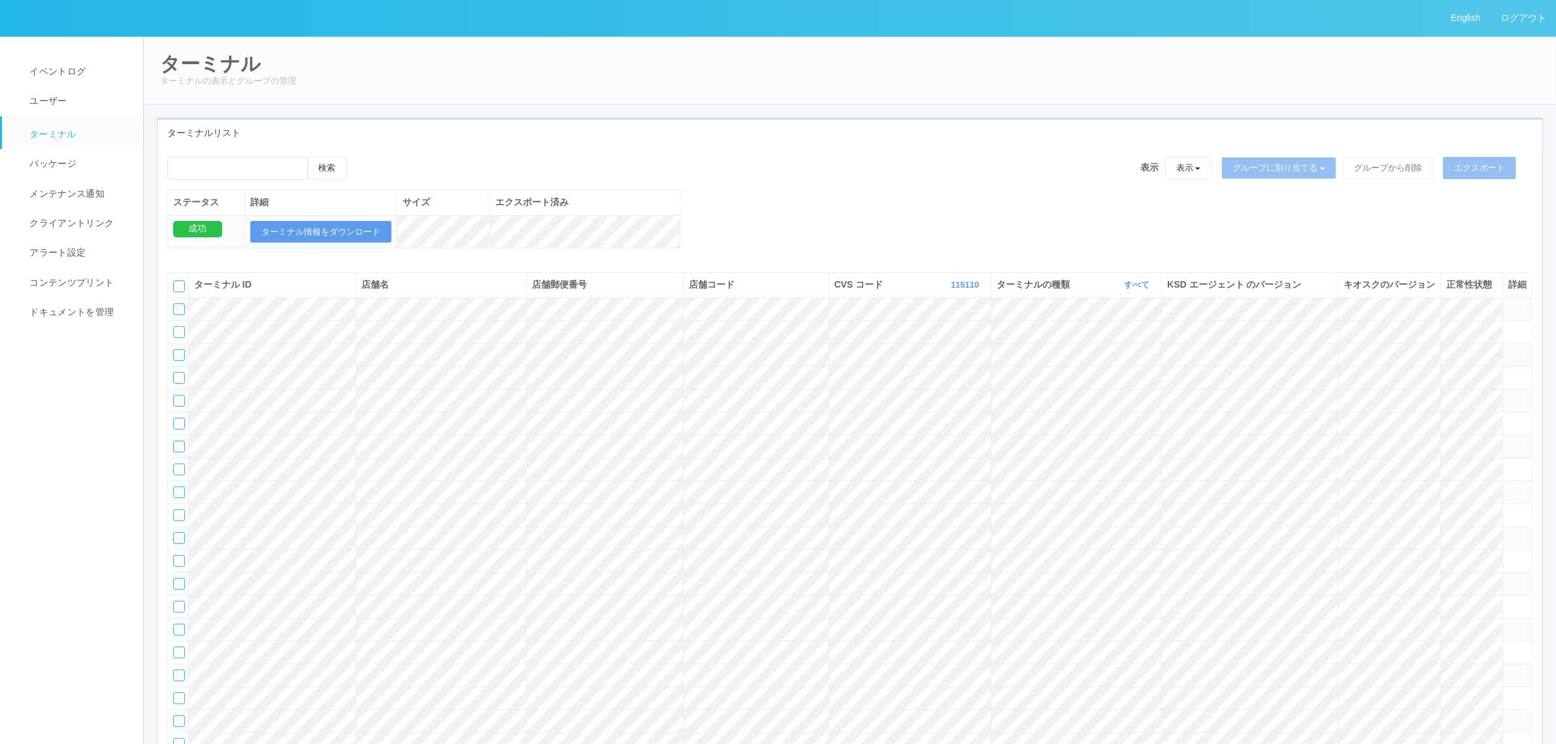
click at [965, 291] on th "CVS コード 115110 表示 すべて 115110 300000 300001 300002 300003 300004 300005 300006 3…" at bounding box center [910, 285] width 163 height 25
click at [968, 289] on link "115110" at bounding box center [966, 285] width 31 height 10
click at [938, 393] on link "961762" at bounding box center [933, 385] width 103 height 18
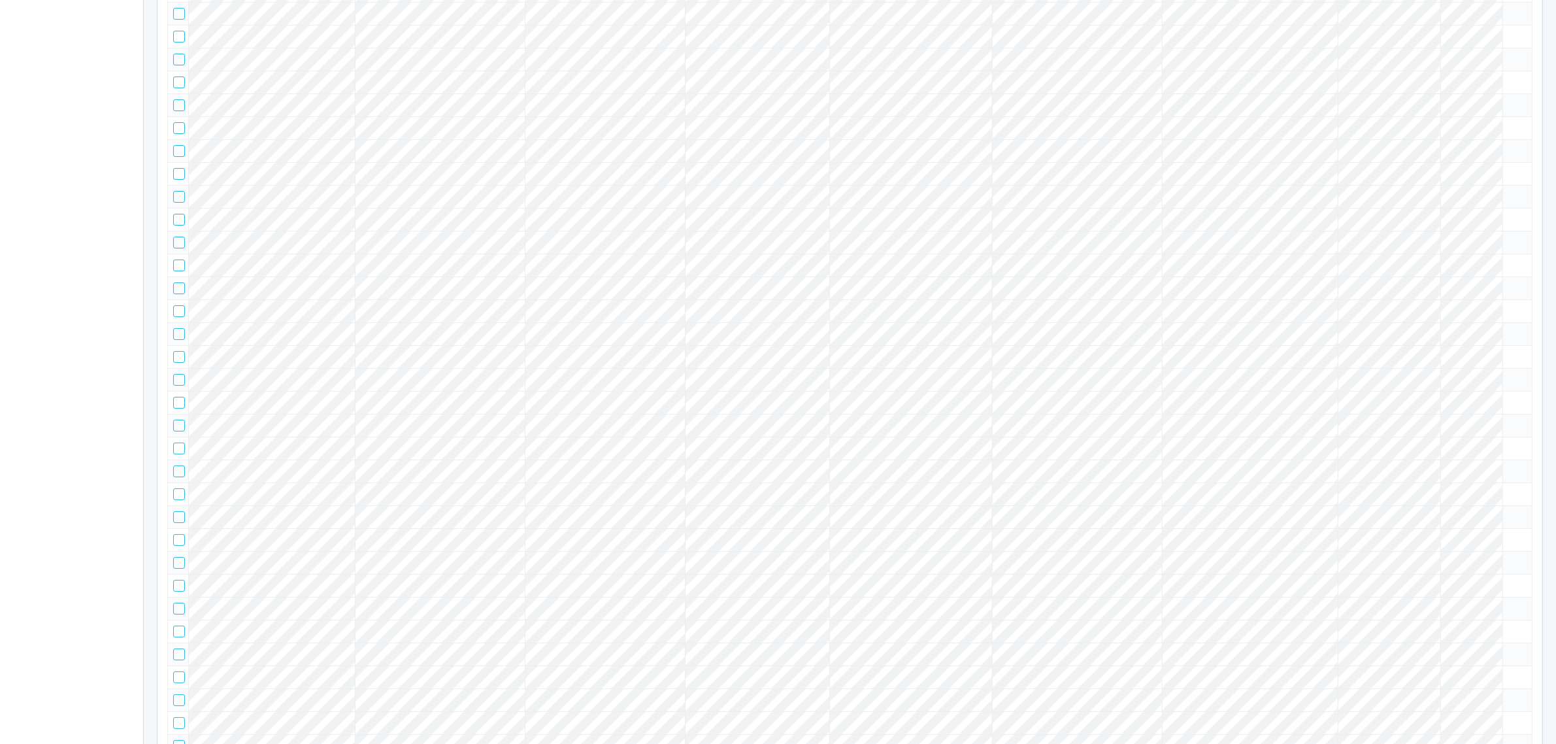
scroll to position [17966, 0]
